Goal: Obtain resource: Download file/media

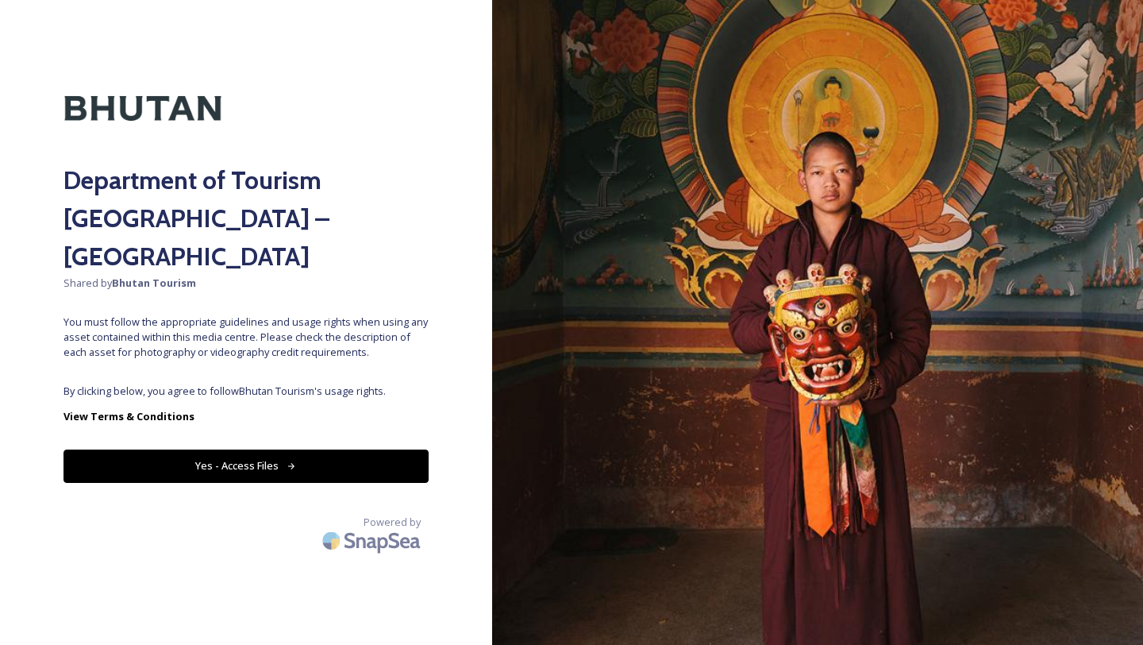
click at [277, 449] on button "Yes - Access Files" at bounding box center [245, 465] width 365 height 33
click at [242, 449] on button "Yes - Access Files" at bounding box center [245, 465] width 365 height 33
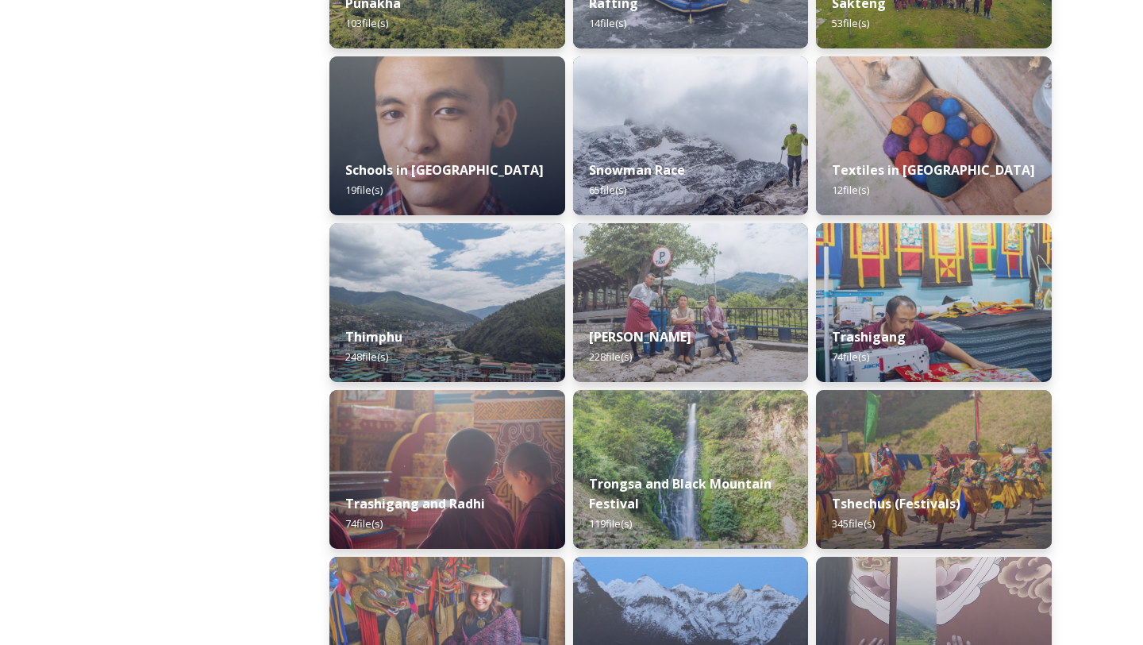
scroll to position [1714, 0]
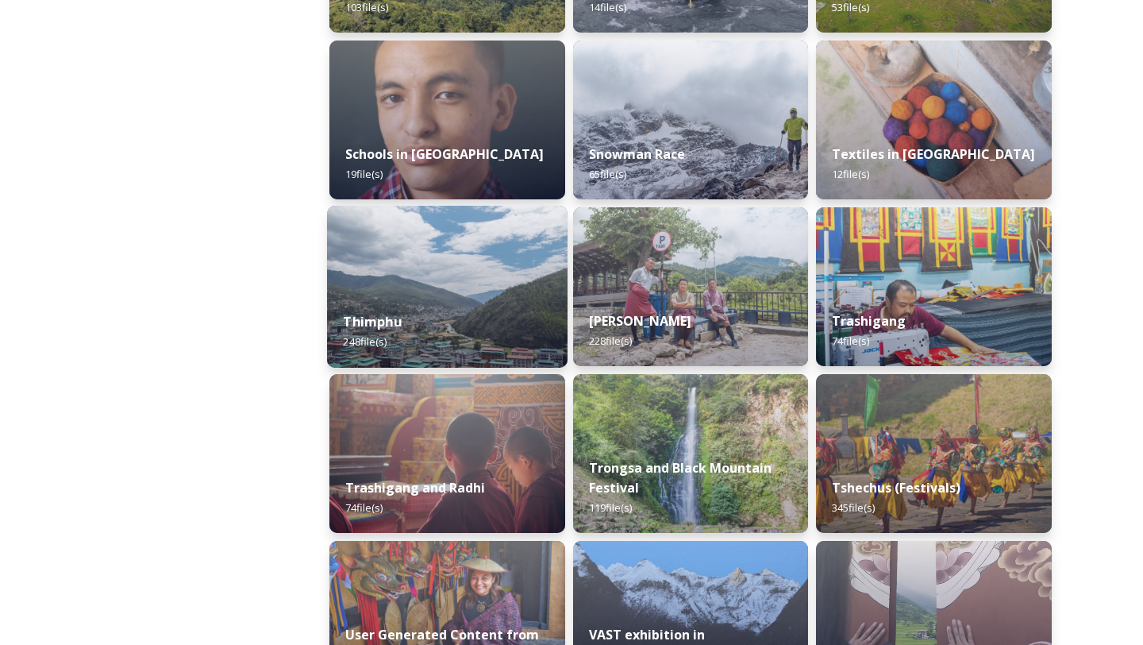
click at [420, 290] on img at bounding box center [447, 287] width 241 height 162
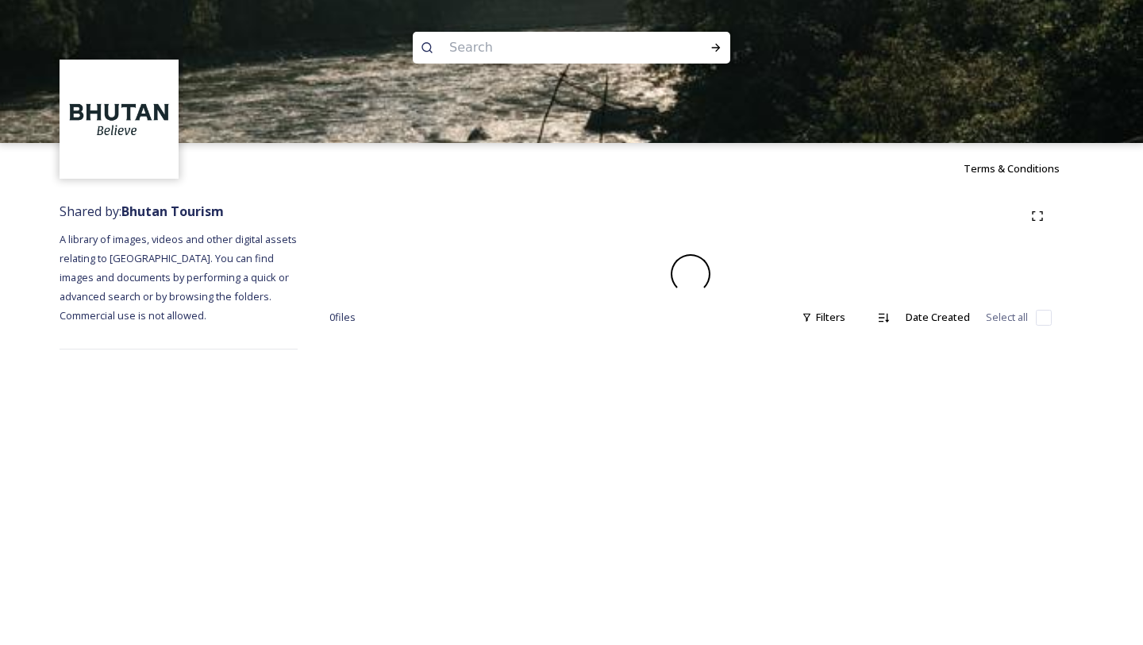
click at [420, 290] on div at bounding box center [690, 274] width 722 height 40
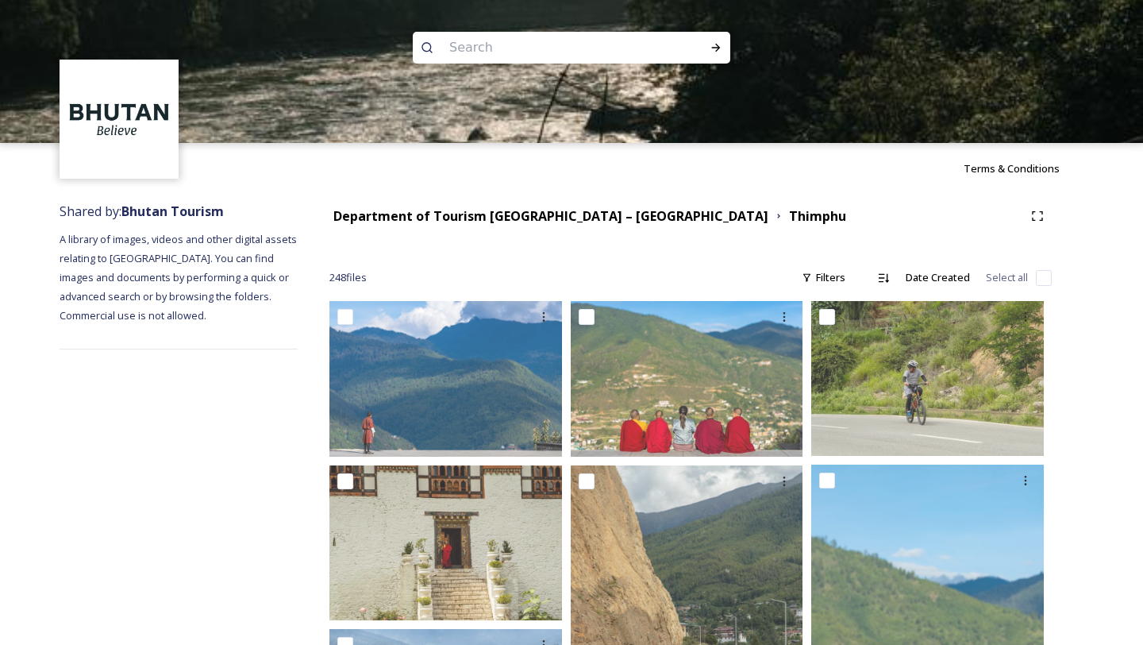
click at [461, 49] on input at bounding box center [549, 47] width 217 height 35
type input "investments"
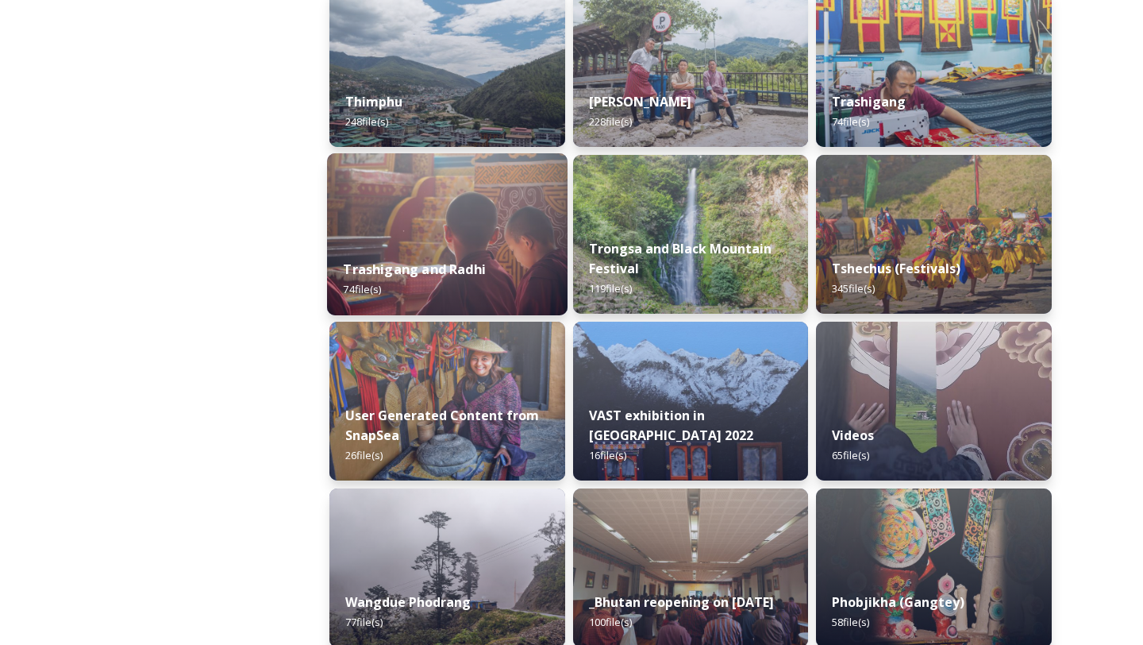
scroll to position [1960, 0]
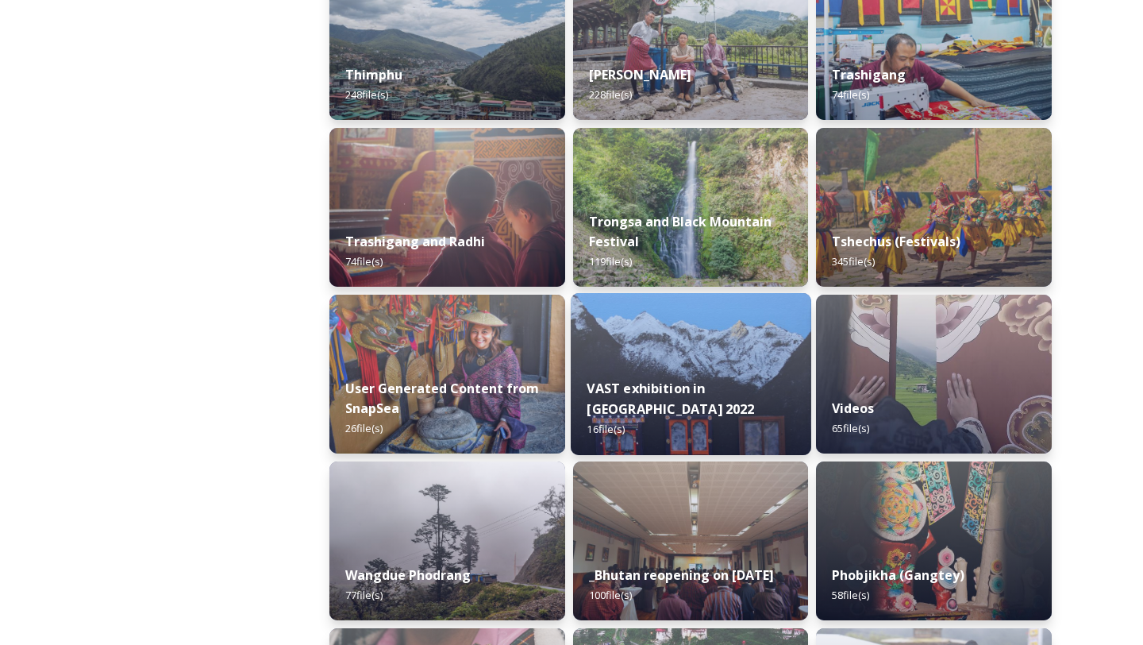
click at [728, 375] on img at bounding box center [691, 374] width 241 height 162
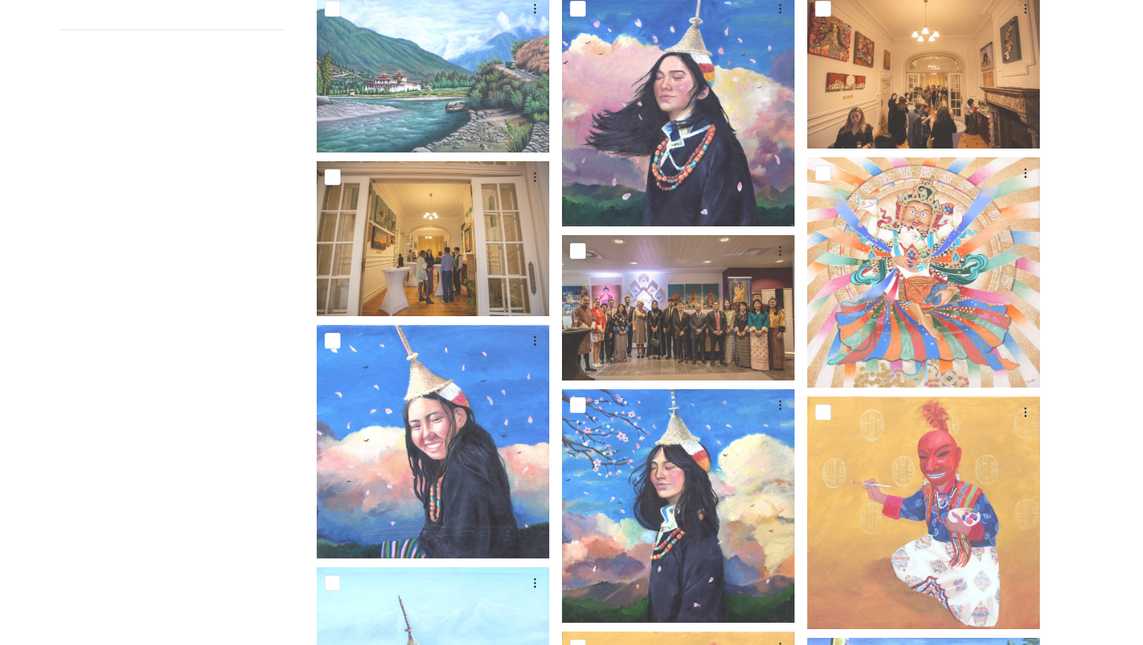
scroll to position [329, 0]
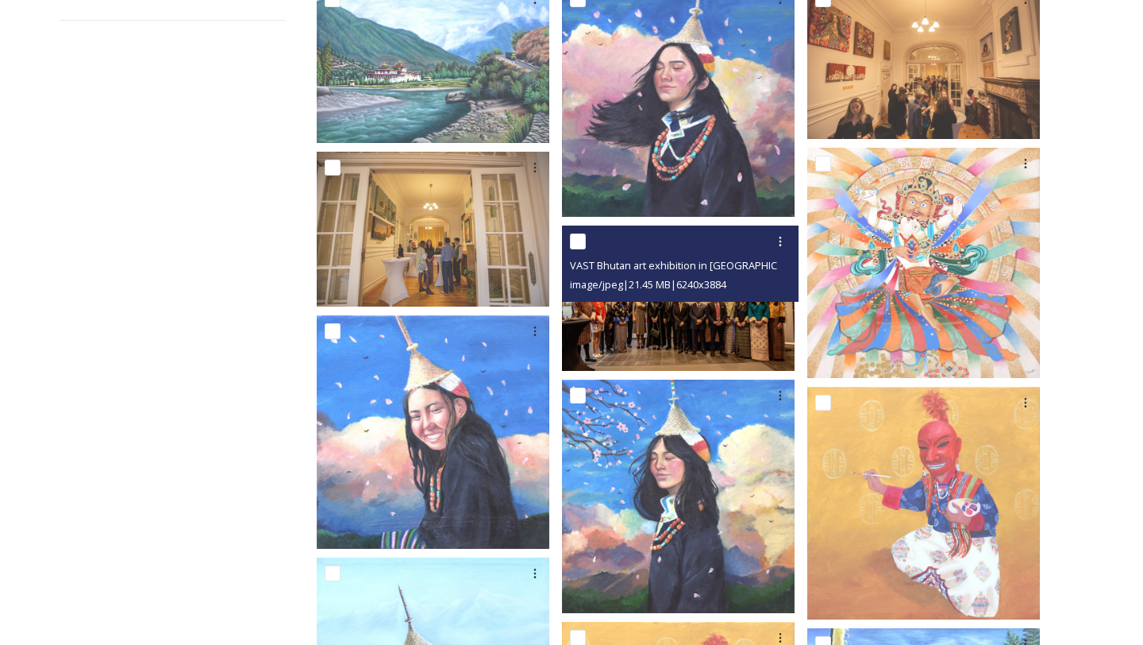
click at [678, 316] on img at bounding box center [678, 297] width 233 height 144
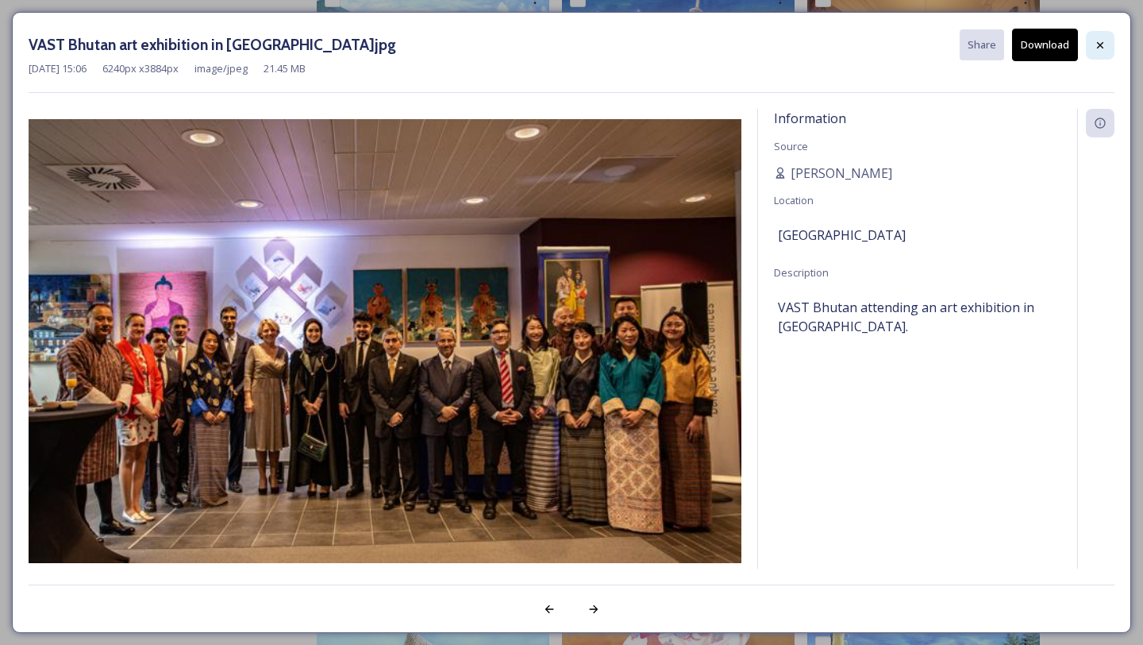
click at [1100, 39] on icon at bounding box center [1100, 45] width 13 height 13
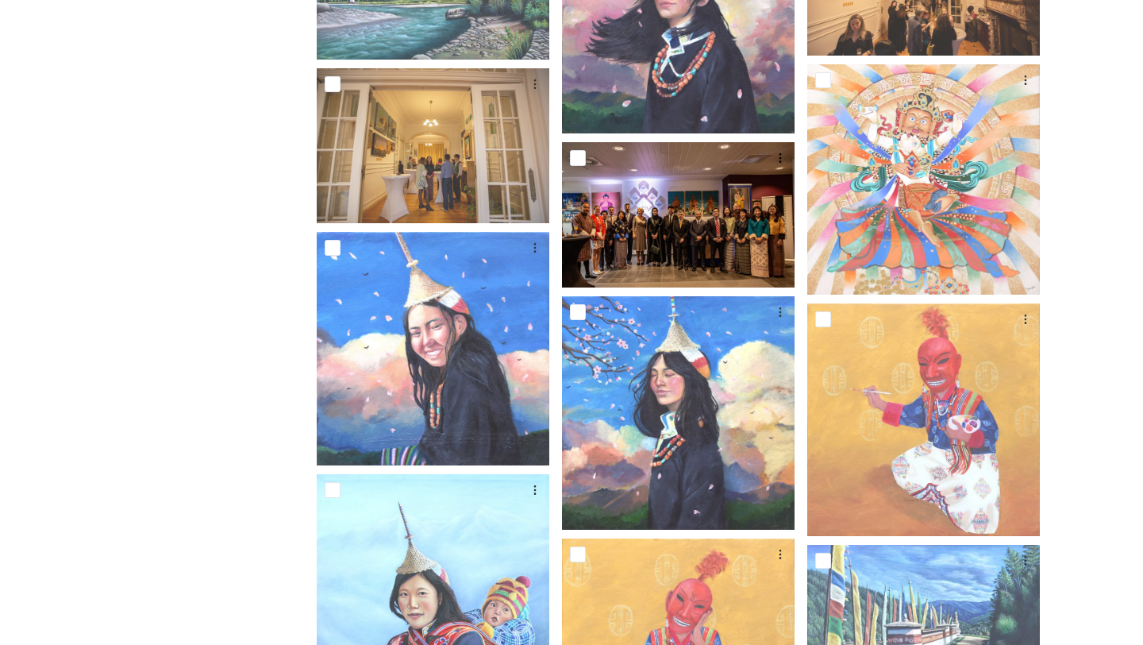
scroll to position [0, 0]
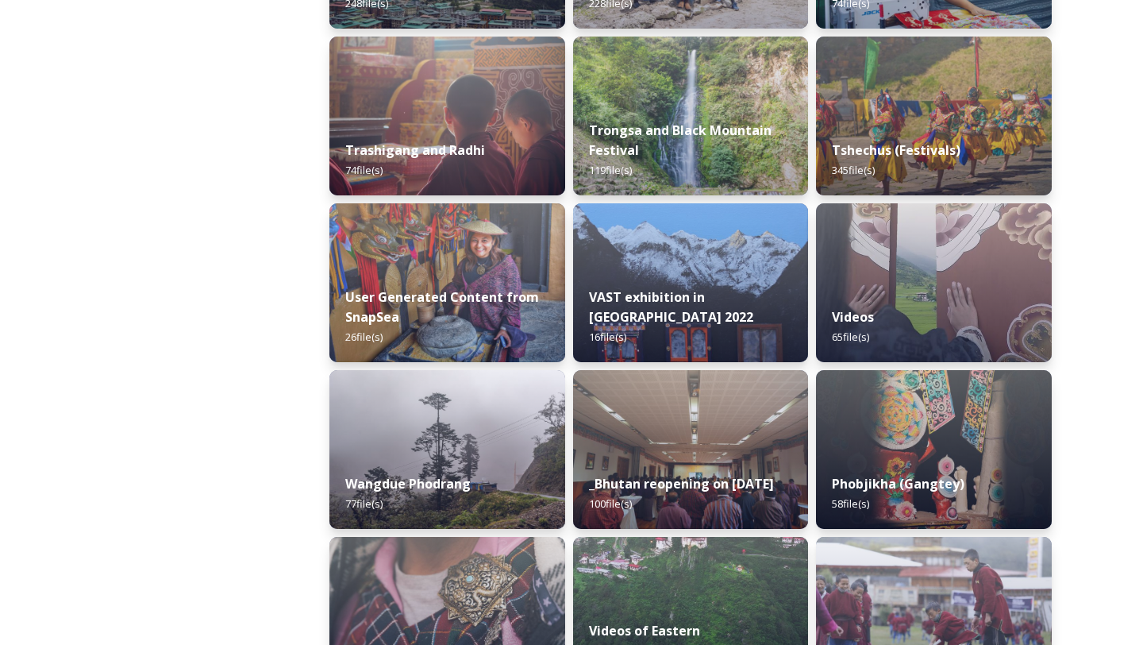
scroll to position [2105, 0]
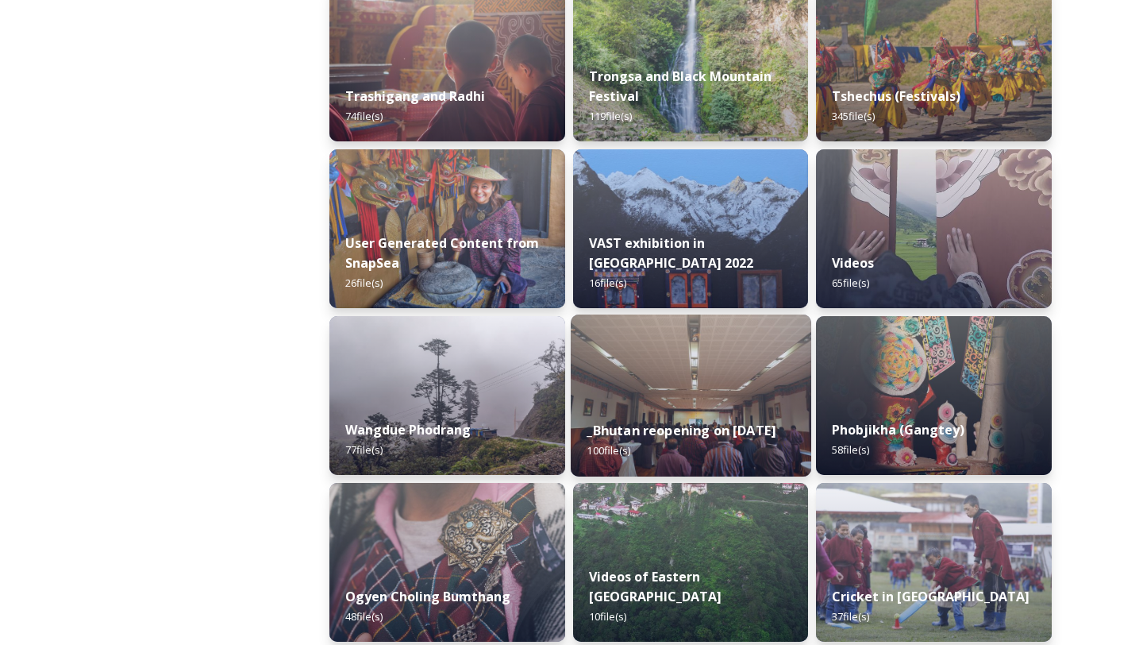
click at [672, 425] on div "_Bhutan reopening on [DATE] 100 file(s)" at bounding box center [691, 440] width 241 height 72
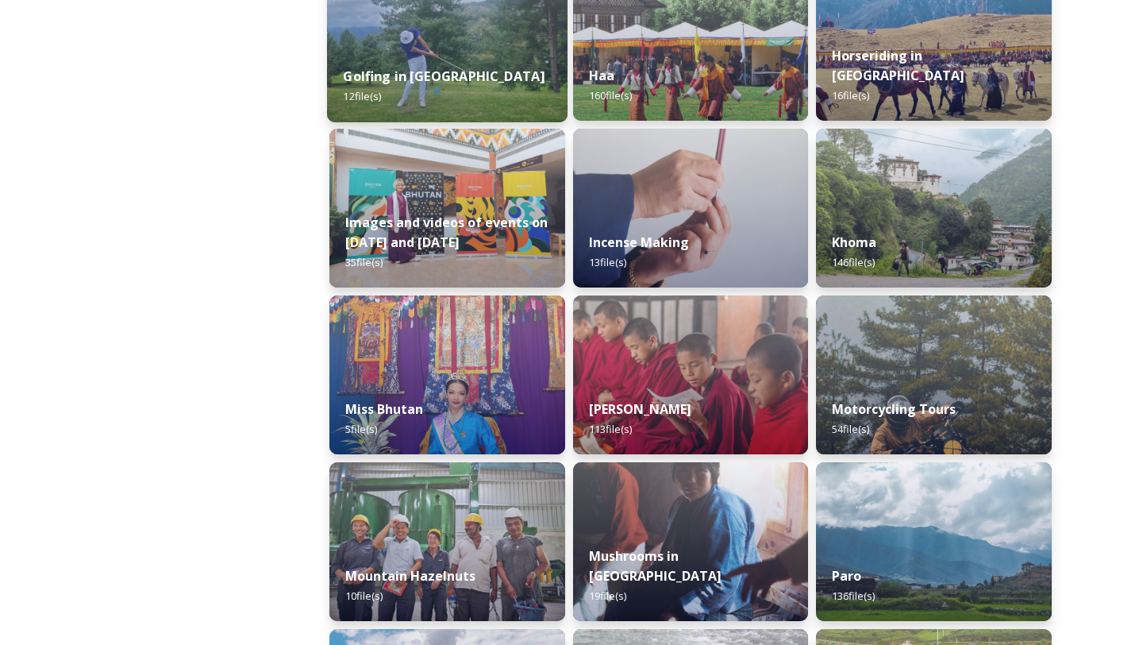
scroll to position [960, 0]
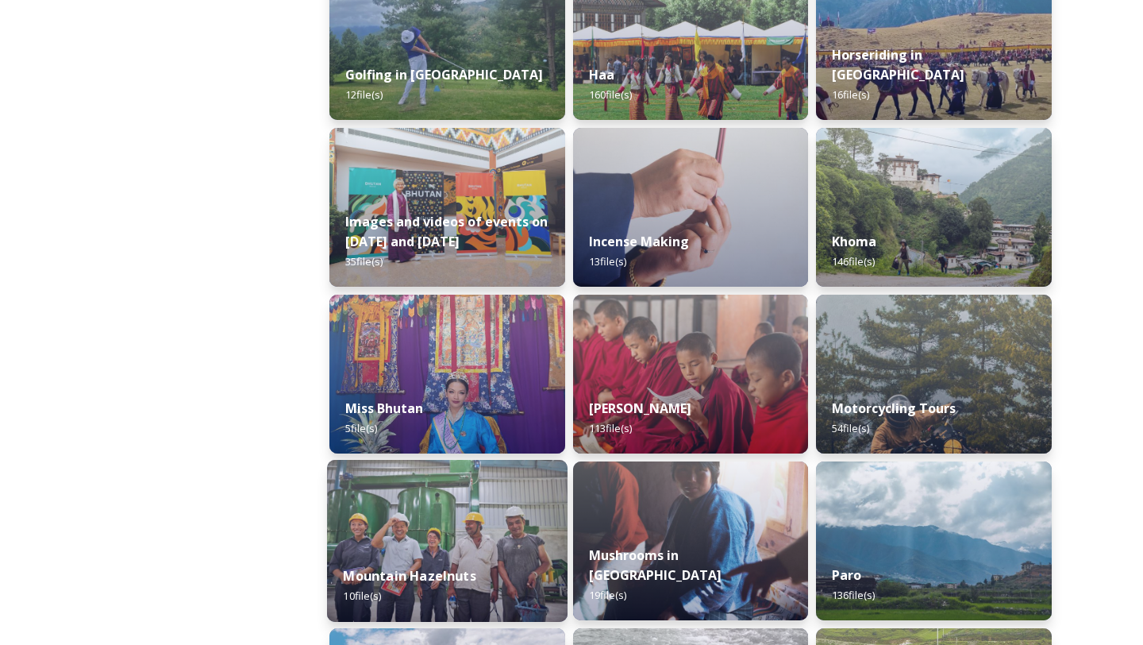
click at [433, 519] on img at bounding box center [447, 541] width 241 height 162
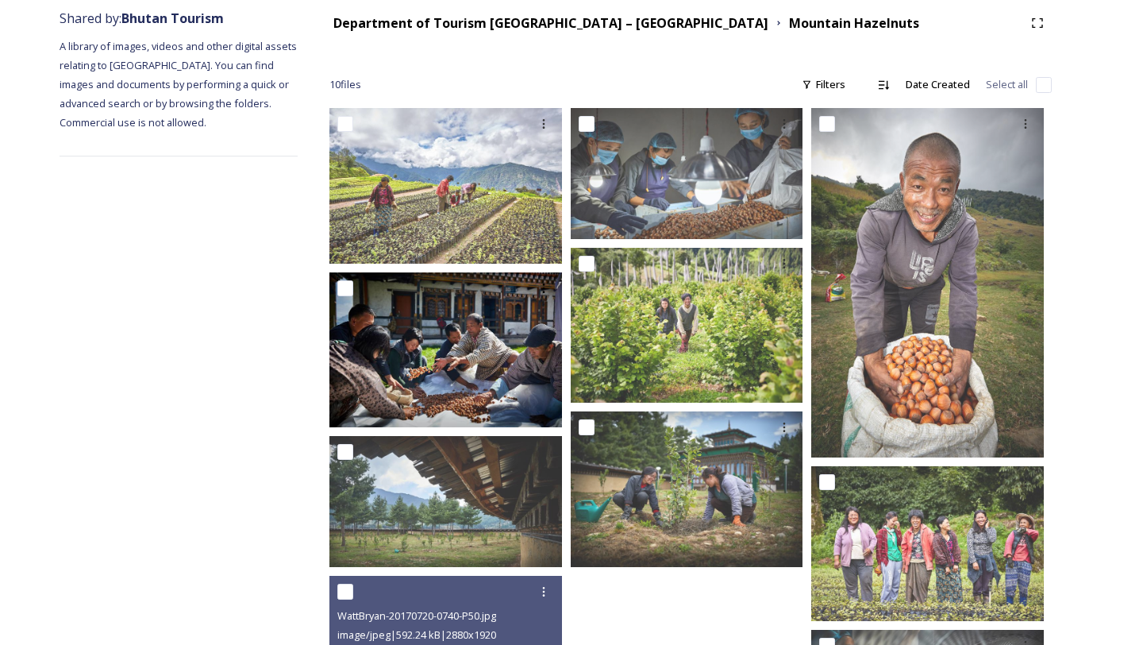
scroll to position [300, 0]
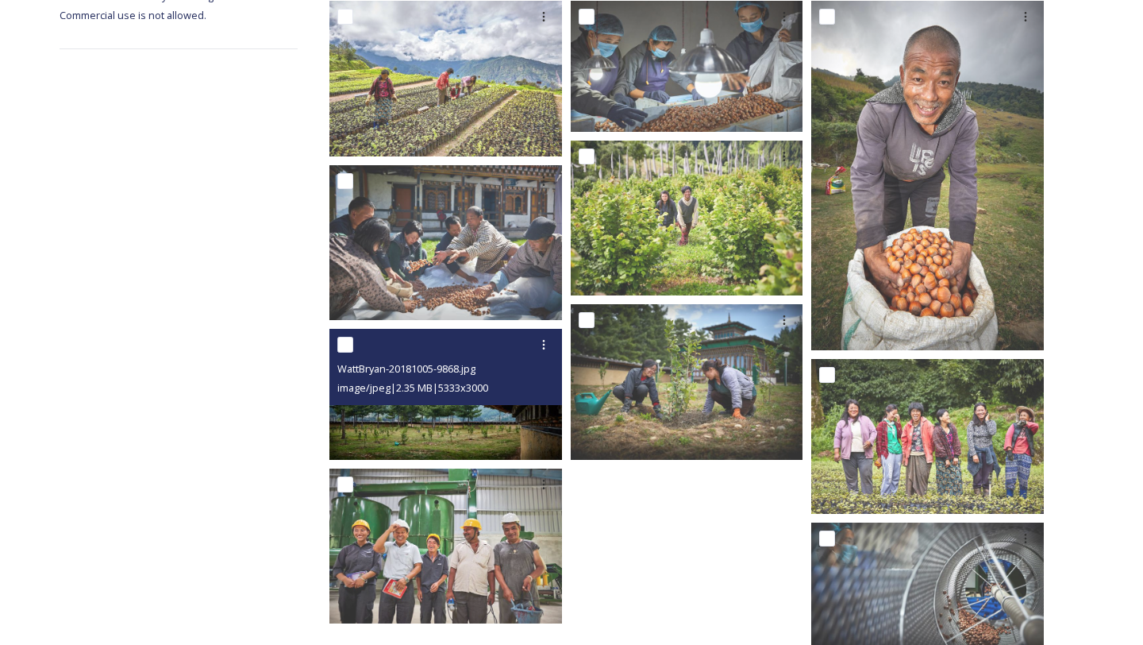
click at [444, 430] on img at bounding box center [445, 394] width 233 height 131
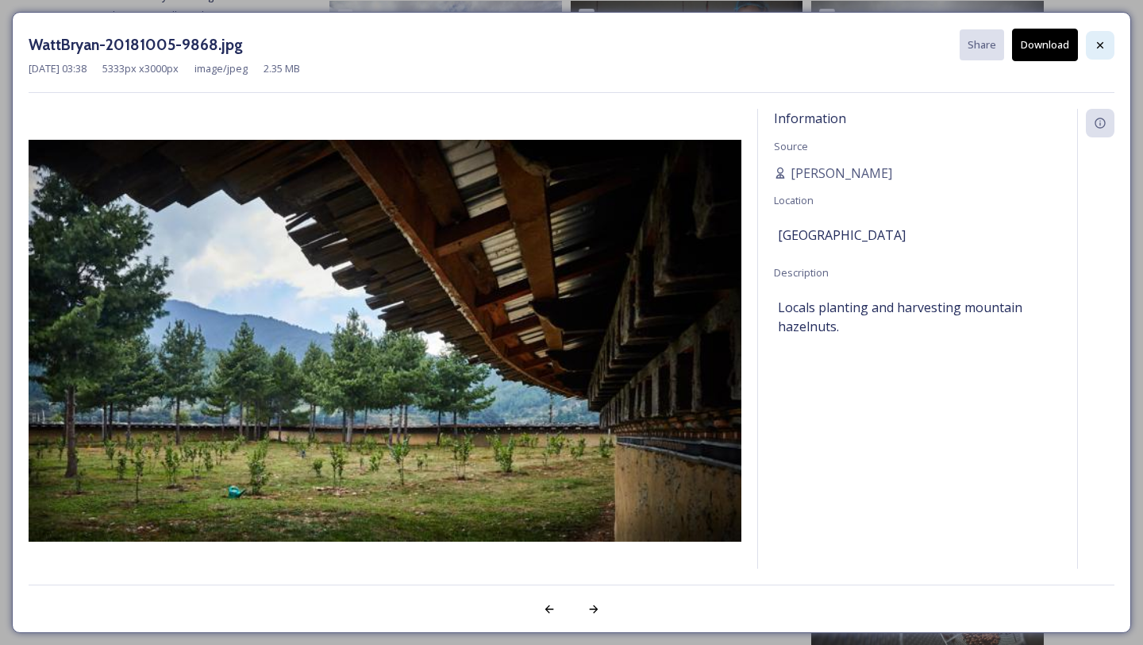
click at [1095, 45] on icon at bounding box center [1100, 45] width 13 height 13
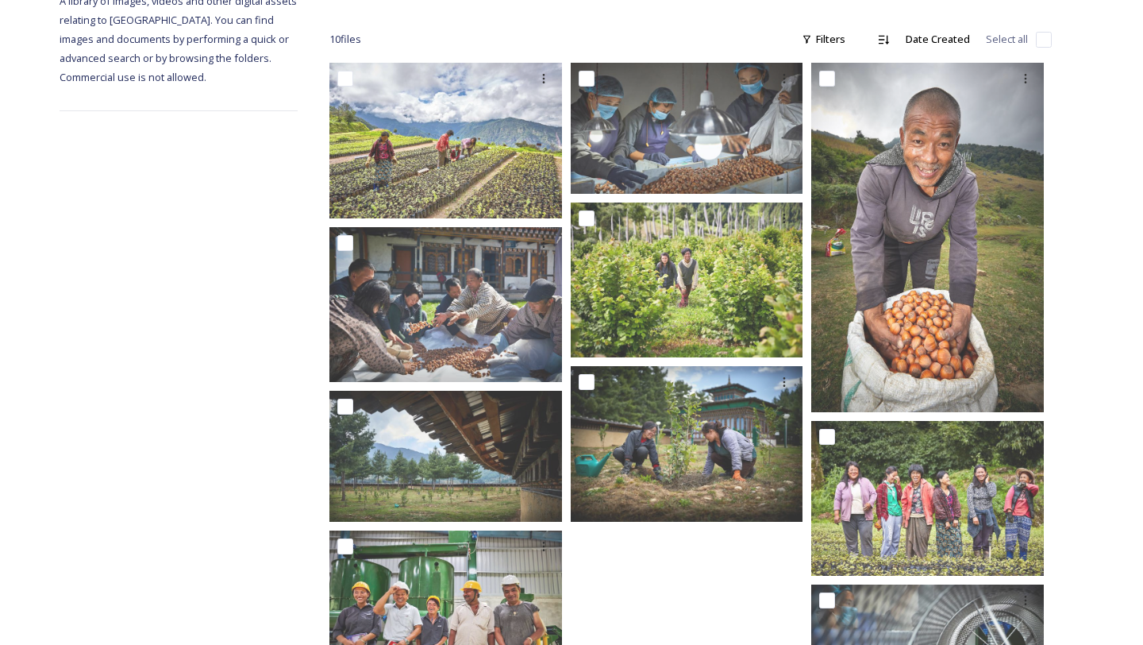
scroll to position [344, 0]
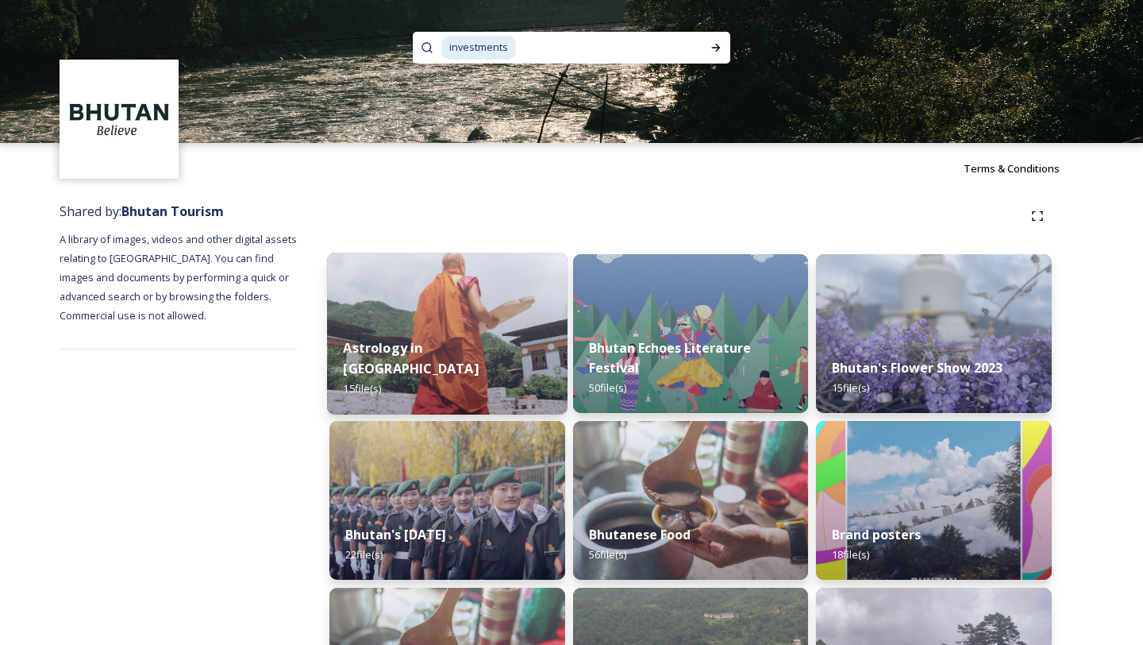
click at [429, 340] on img at bounding box center [447, 333] width 241 height 162
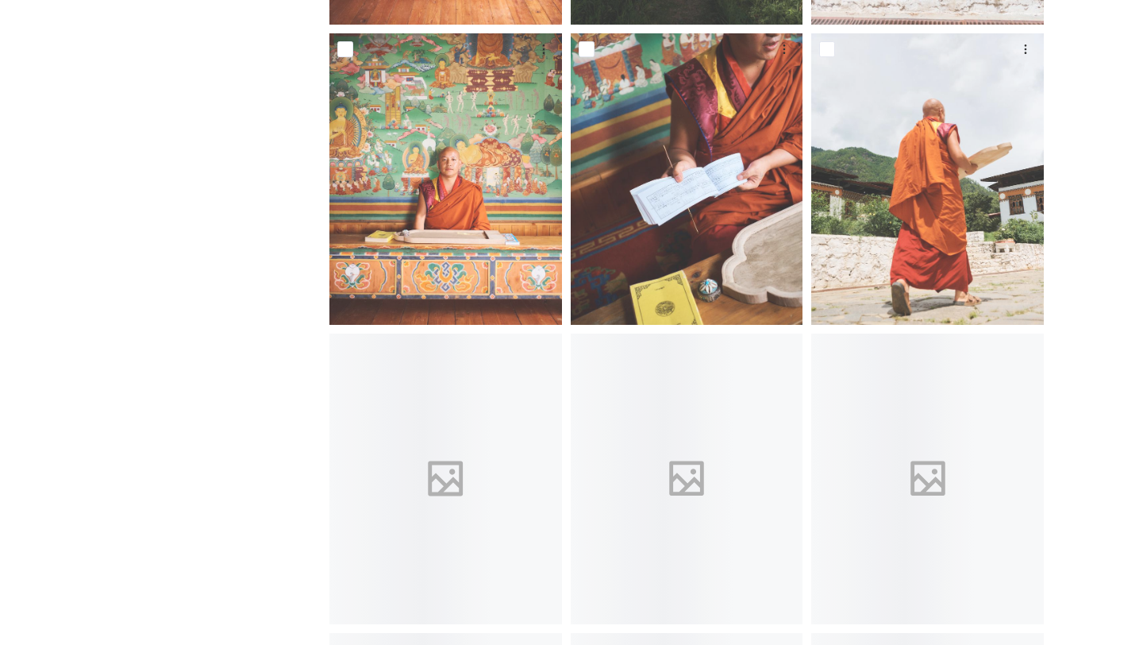
scroll to position [574, 0]
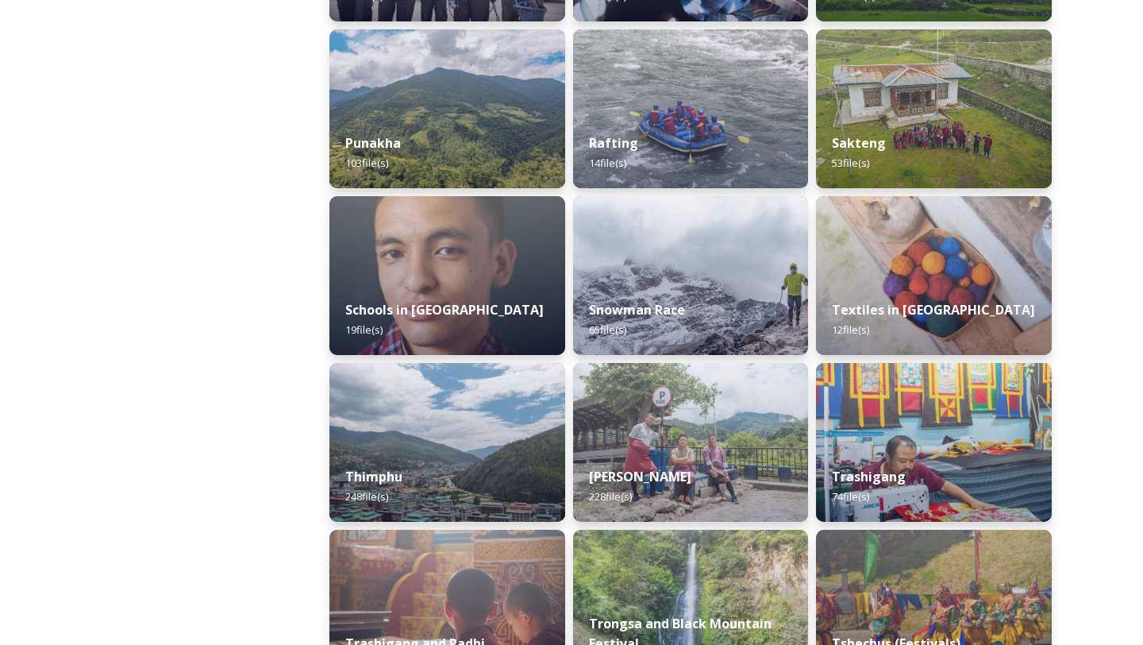
scroll to position [1561, 0]
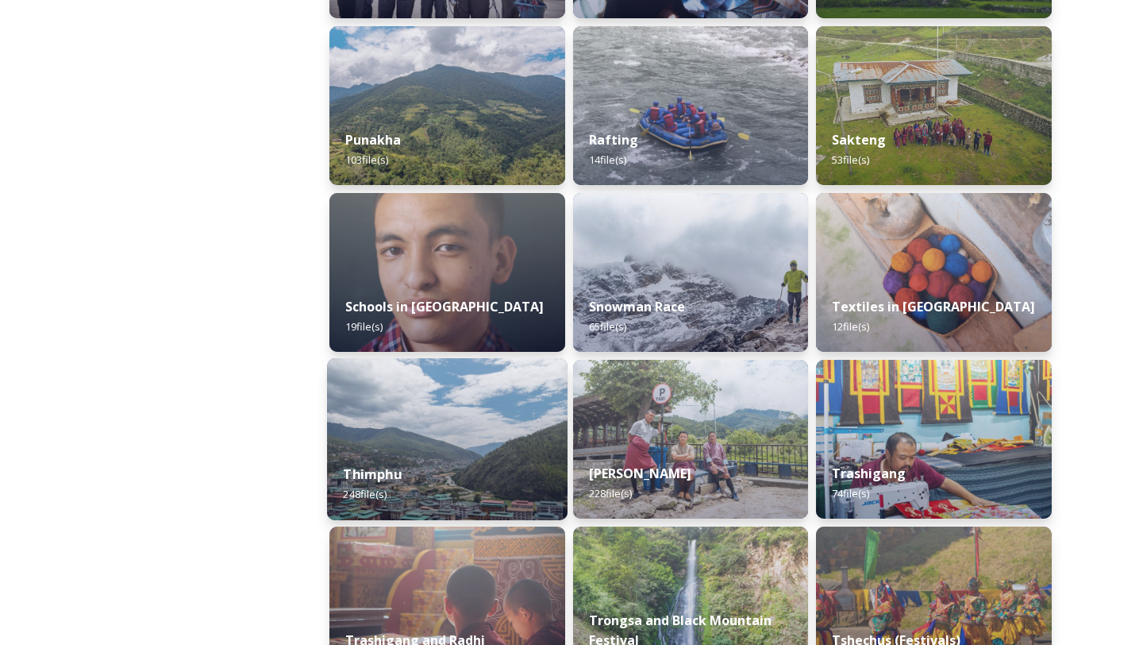
click at [405, 453] on div "Thimphu 248 file(s)" at bounding box center [447, 484] width 241 height 72
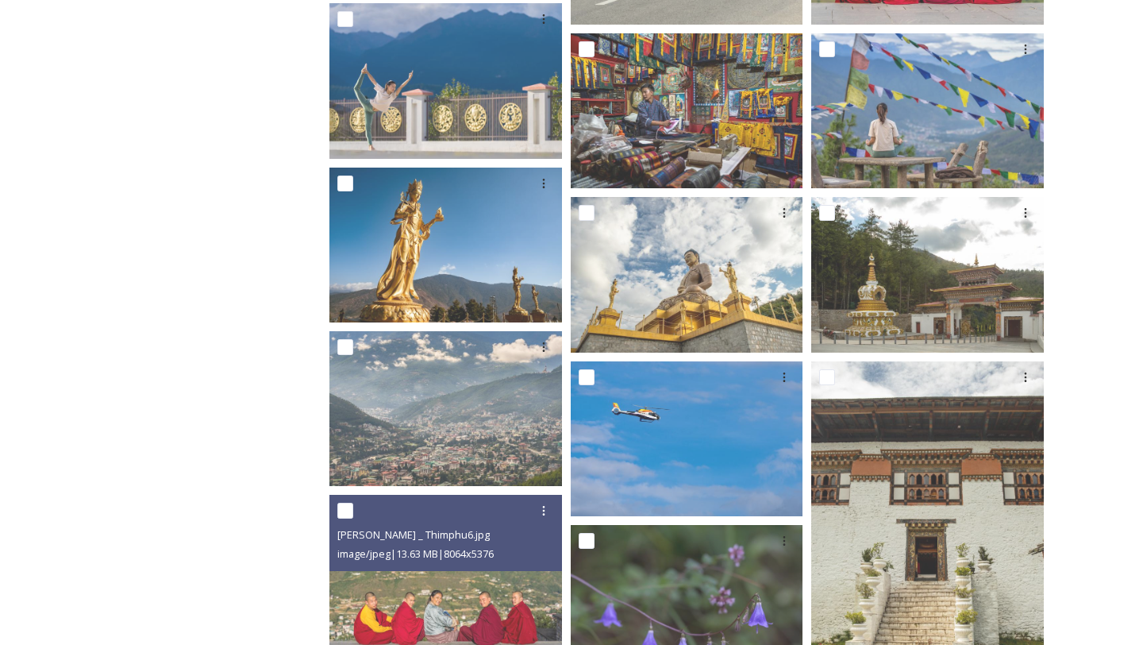
scroll to position [790, 0]
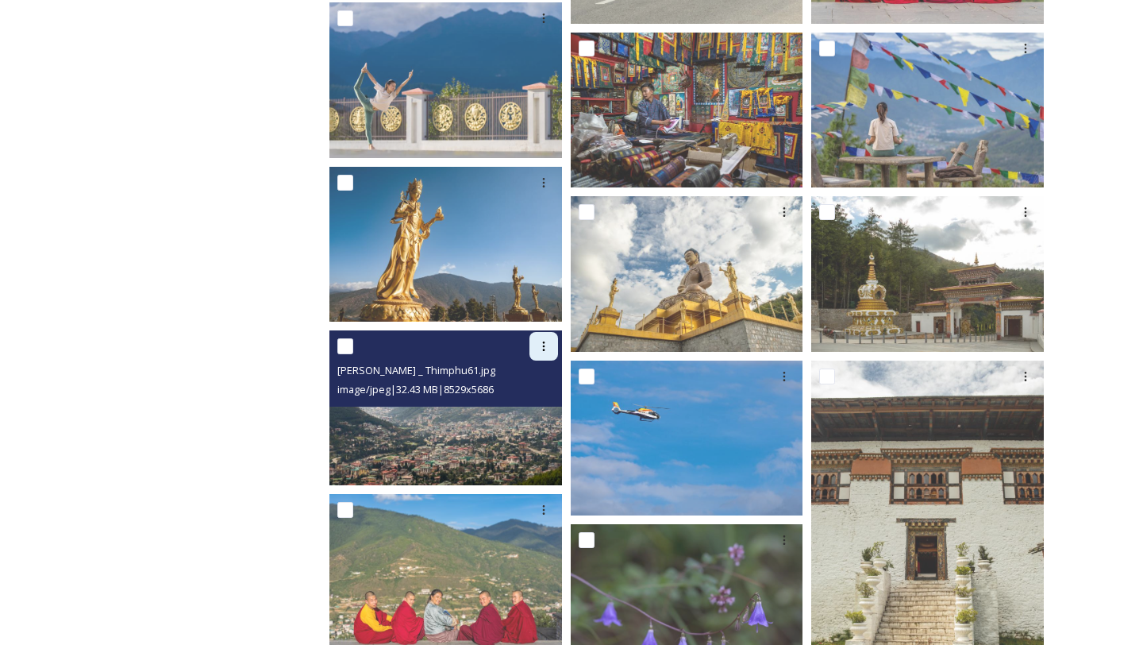
click at [542, 350] on icon at bounding box center [543, 346] width 13 height 13
click at [542, 406] on span "Download" at bounding box center [525, 411] width 48 height 15
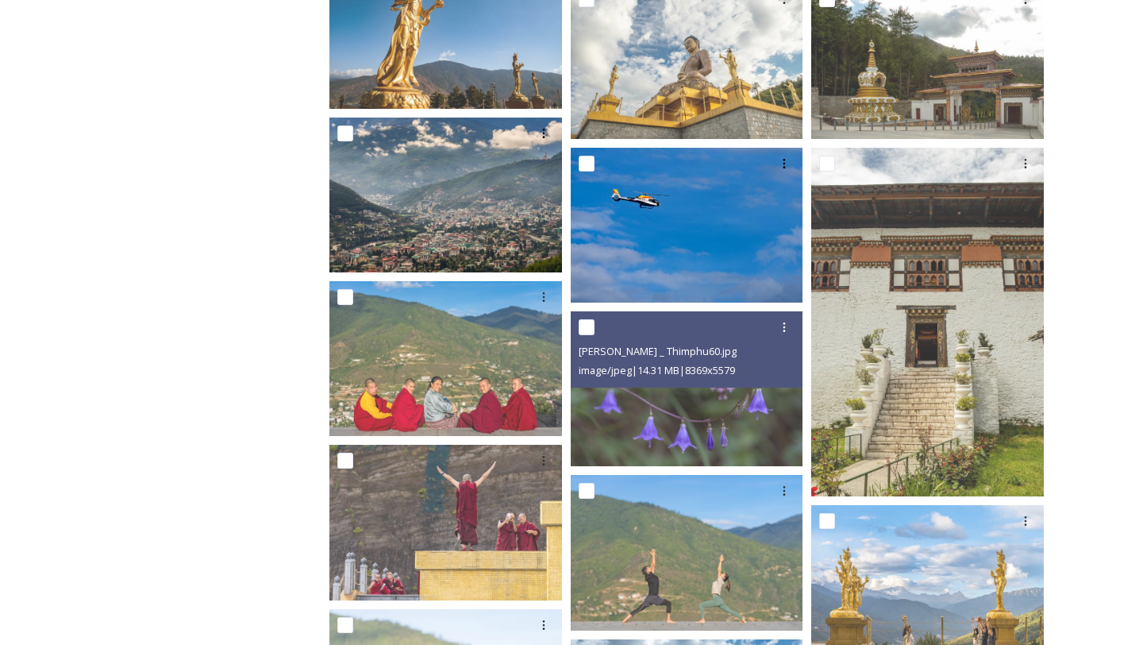
scroll to position [972, 0]
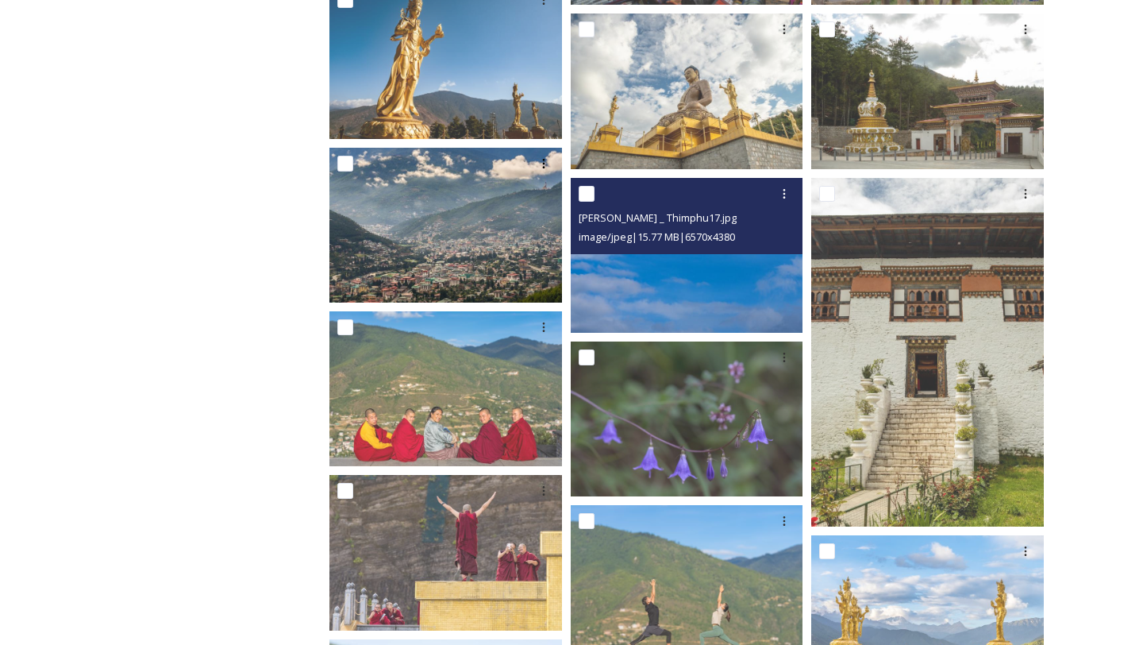
click at [746, 278] on img at bounding box center [687, 255] width 233 height 155
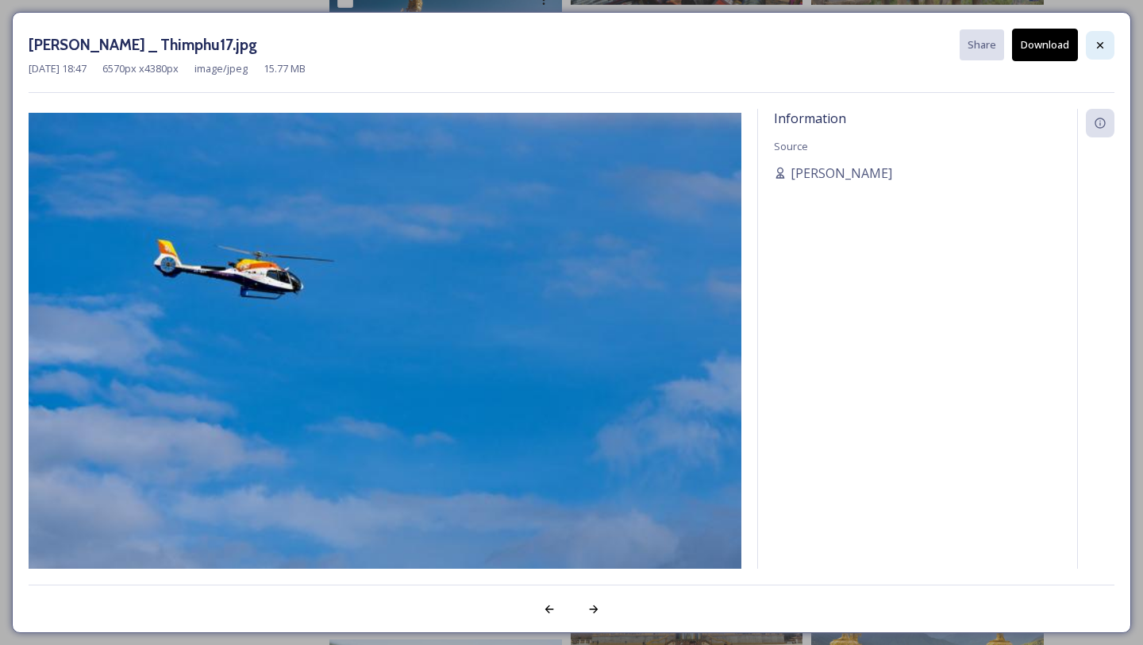
click at [1100, 48] on icon at bounding box center [1100, 45] width 13 height 13
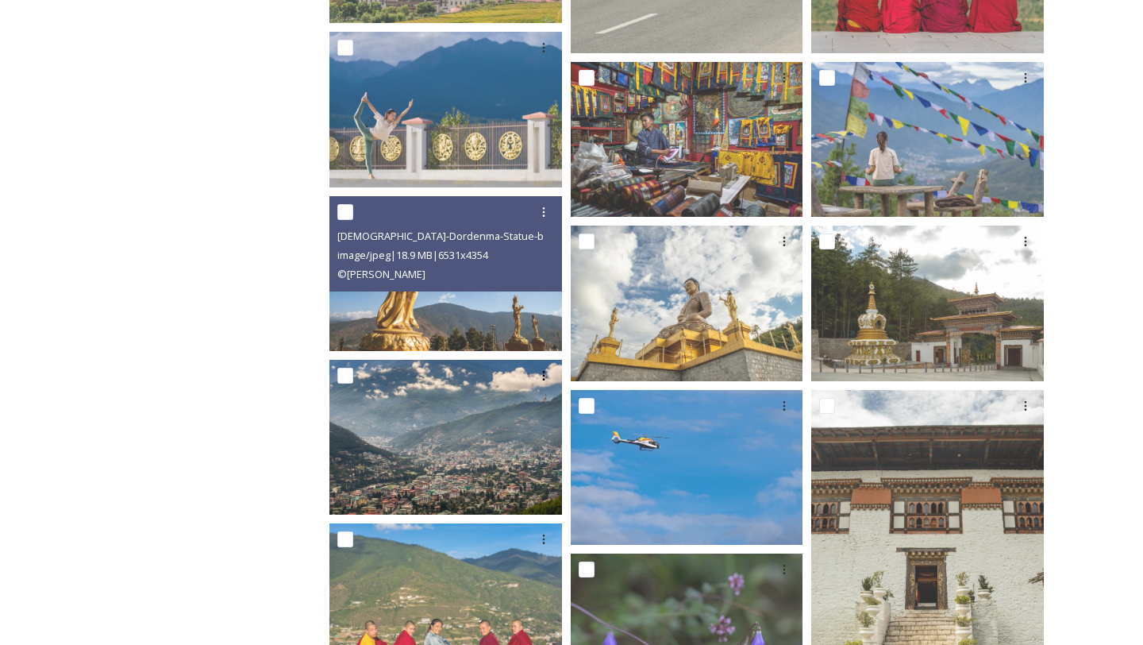
scroll to position [760, 0]
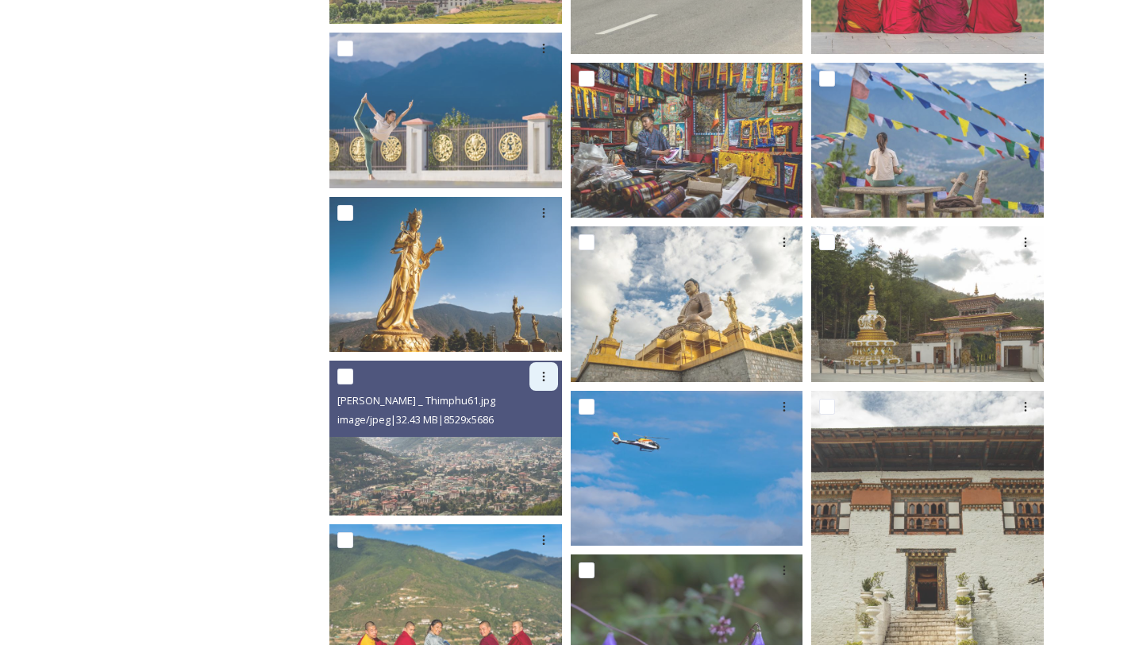
click at [544, 376] on icon at bounding box center [543, 376] width 2 height 10
click at [512, 441] on span "Download" at bounding box center [525, 441] width 48 height 15
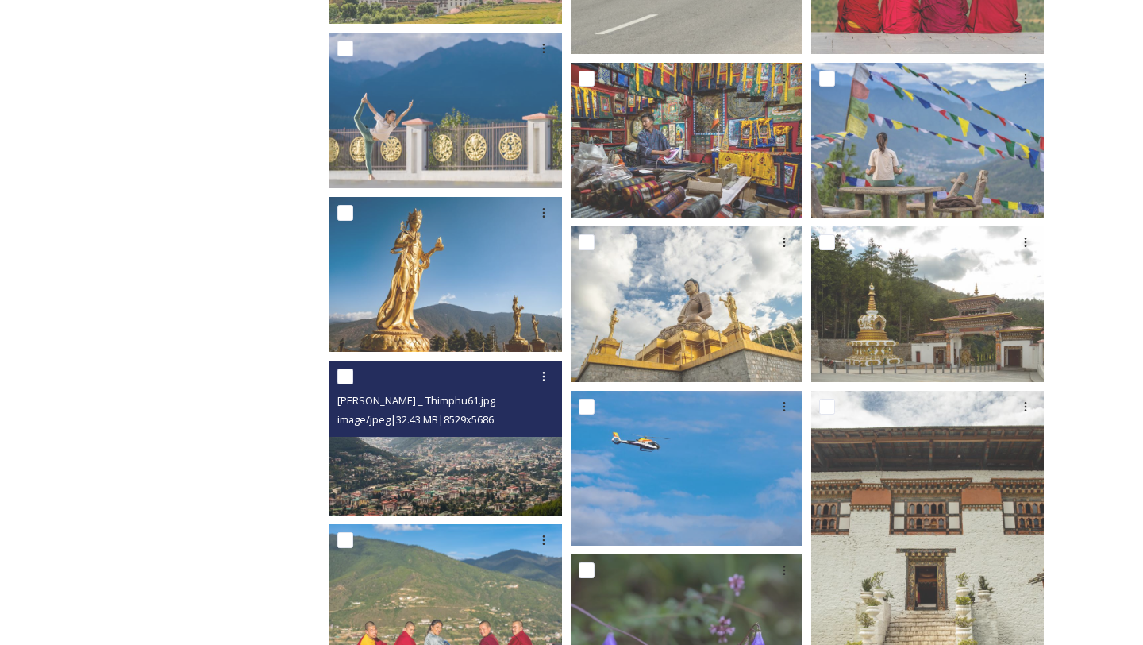
click at [456, 460] on img at bounding box center [445, 437] width 233 height 155
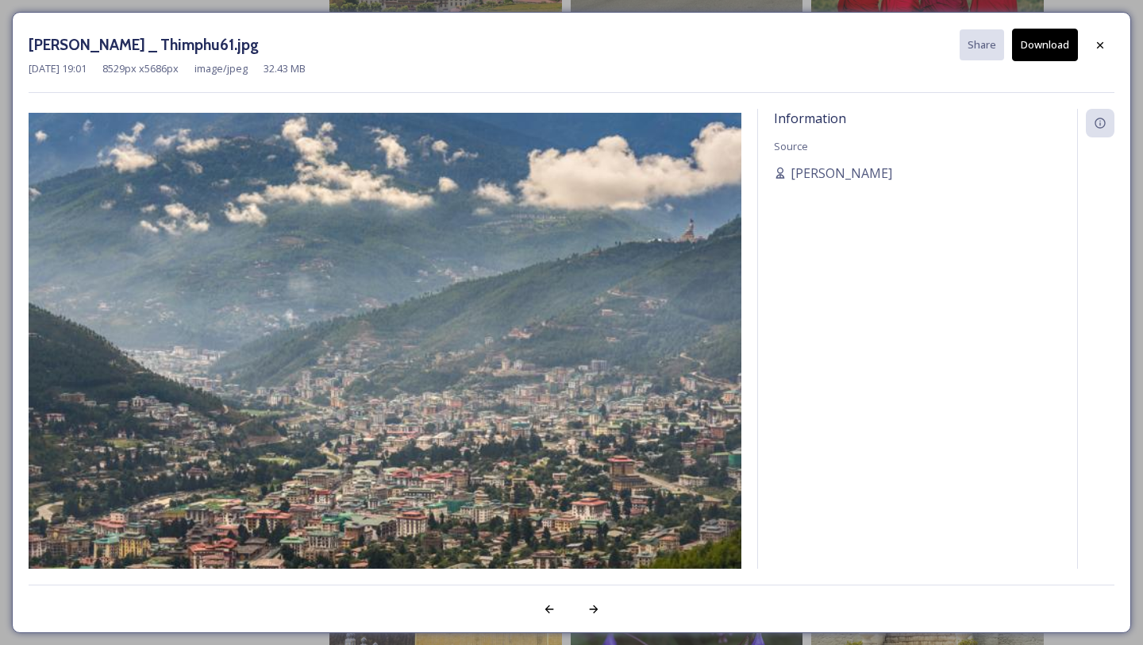
click at [1052, 39] on button "Download" at bounding box center [1045, 45] width 66 height 33
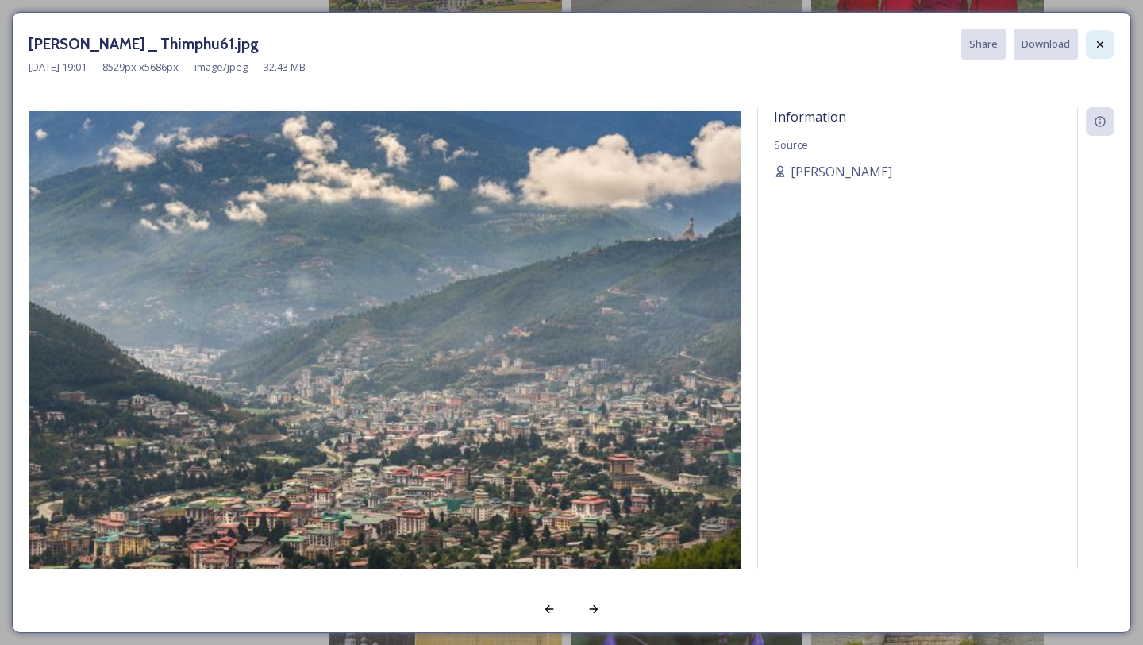
click at [1102, 43] on icon at bounding box center [1100, 43] width 6 height 6
